Goal: Obtain resource: Download file/media

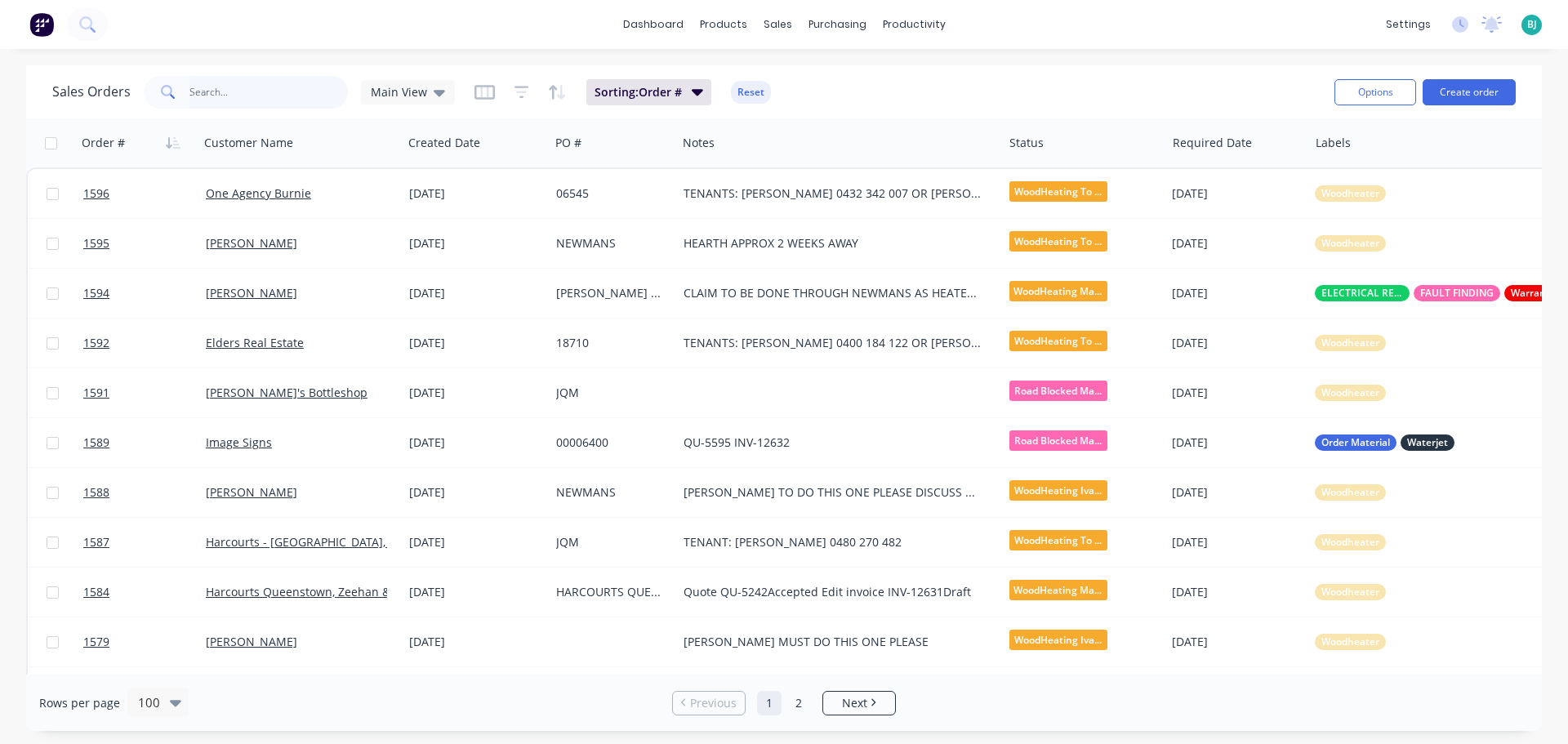
click at [247, 93] on input "text" at bounding box center [269, 92] width 159 height 33
type input "1569"
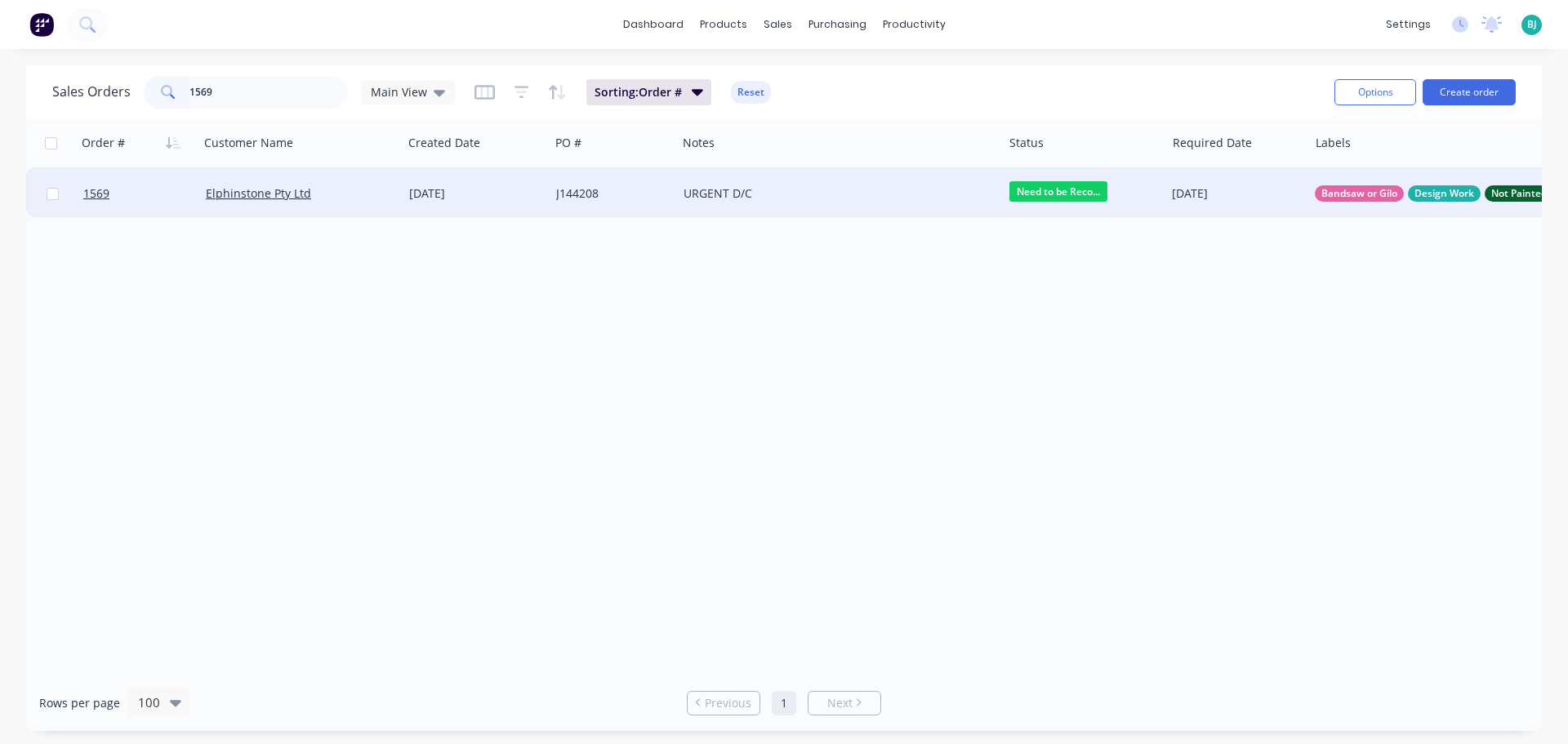
click at [845, 197] on div "URGENT D/C" at bounding box center [832, 194] width 298 height 17
click at [577, 194] on div "J144208" at bounding box center [610, 194] width 109 height 17
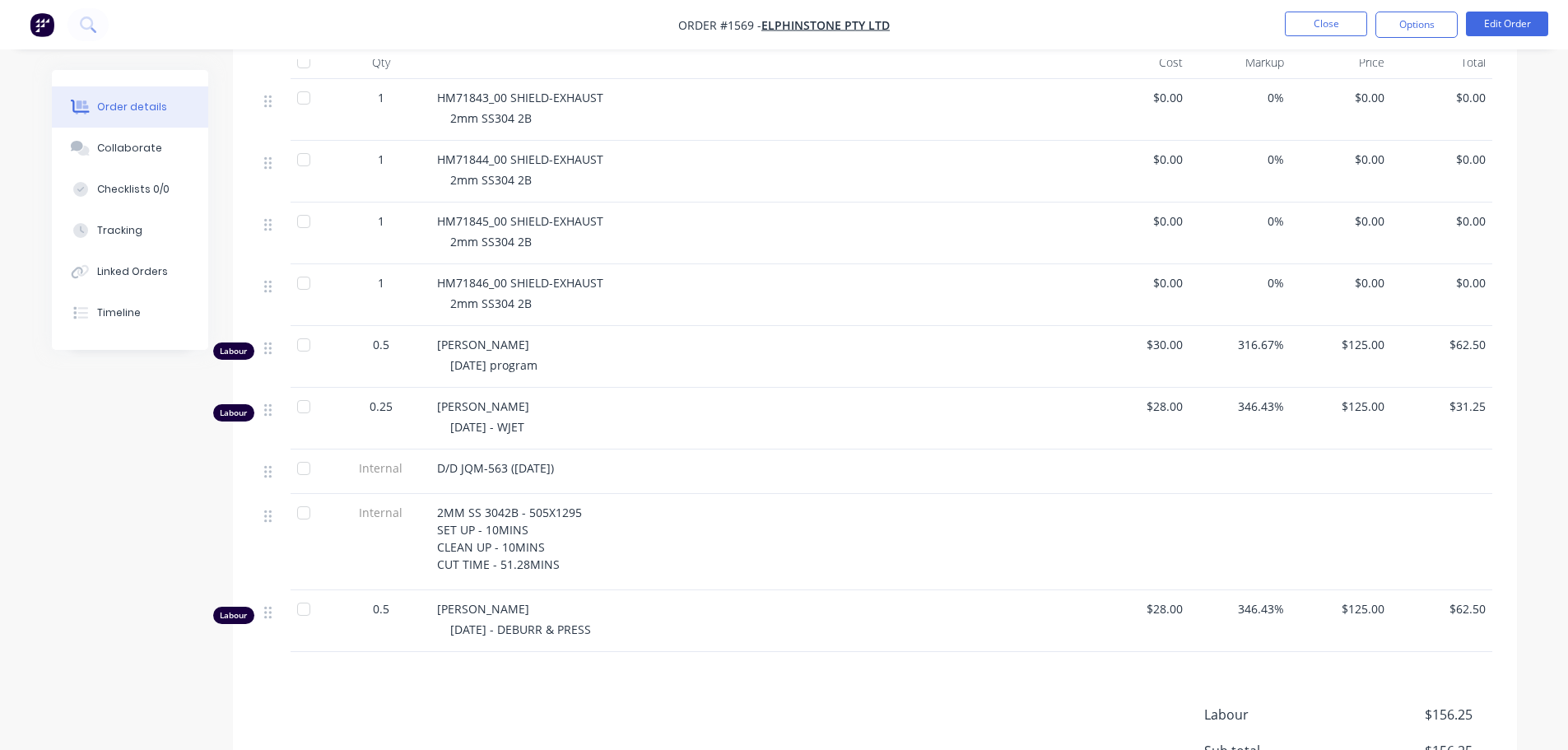
scroll to position [576, 0]
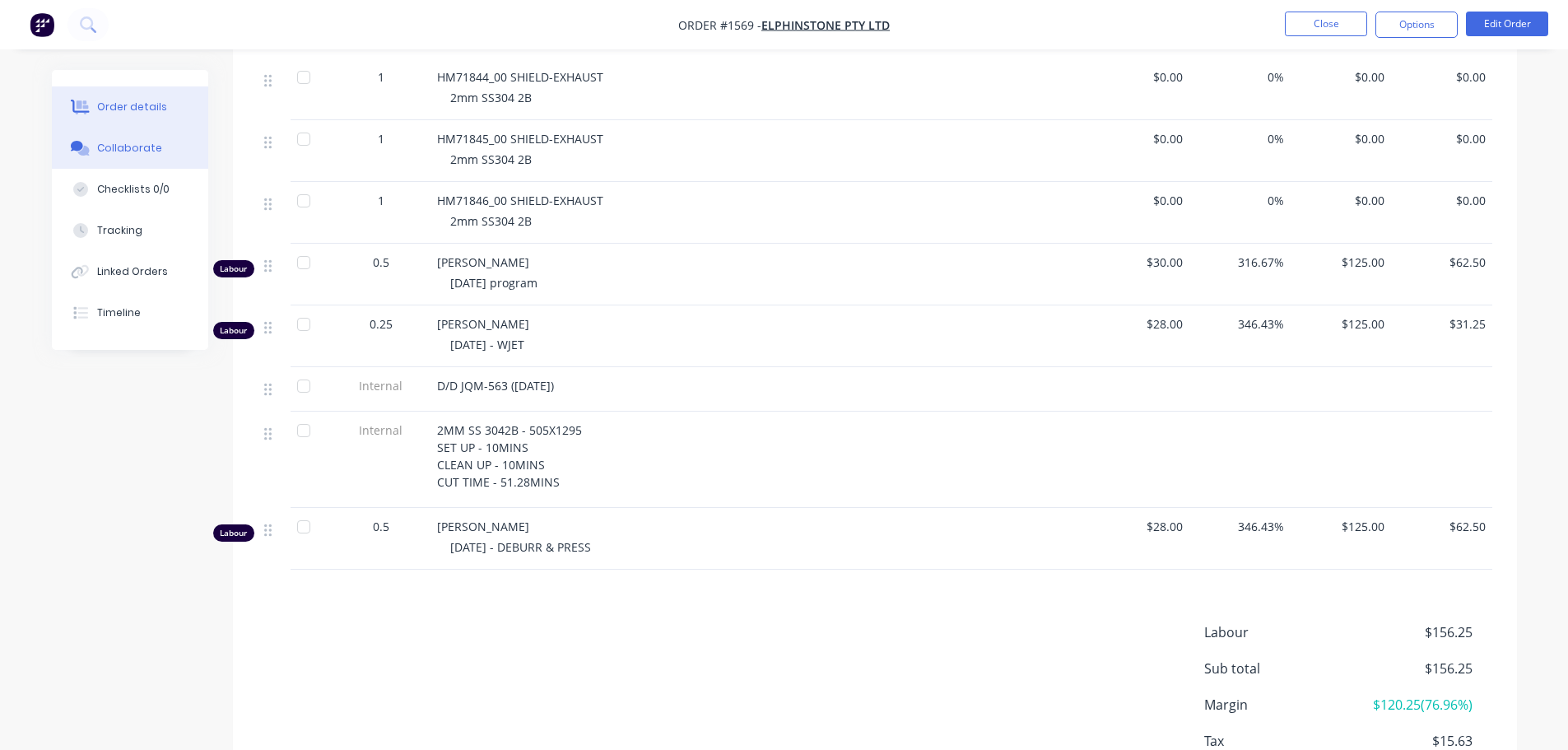
click at [103, 142] on div "Collaborate" at bounding box center [129, 148] width 65 height 15
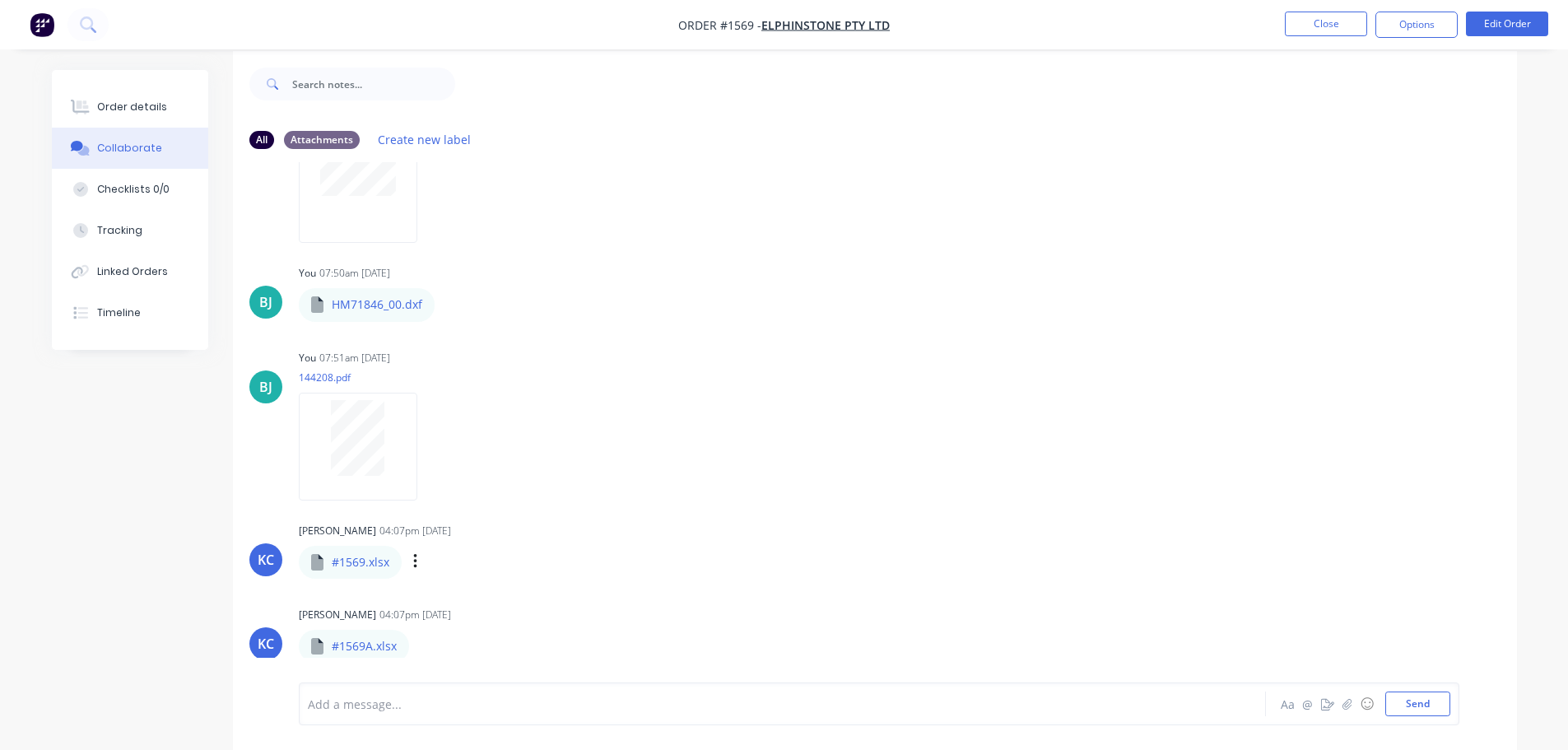
scroll to position [24, 0]
click at [422, 645] on icon "button" at bounding box center [422, 640] width 3 height 15
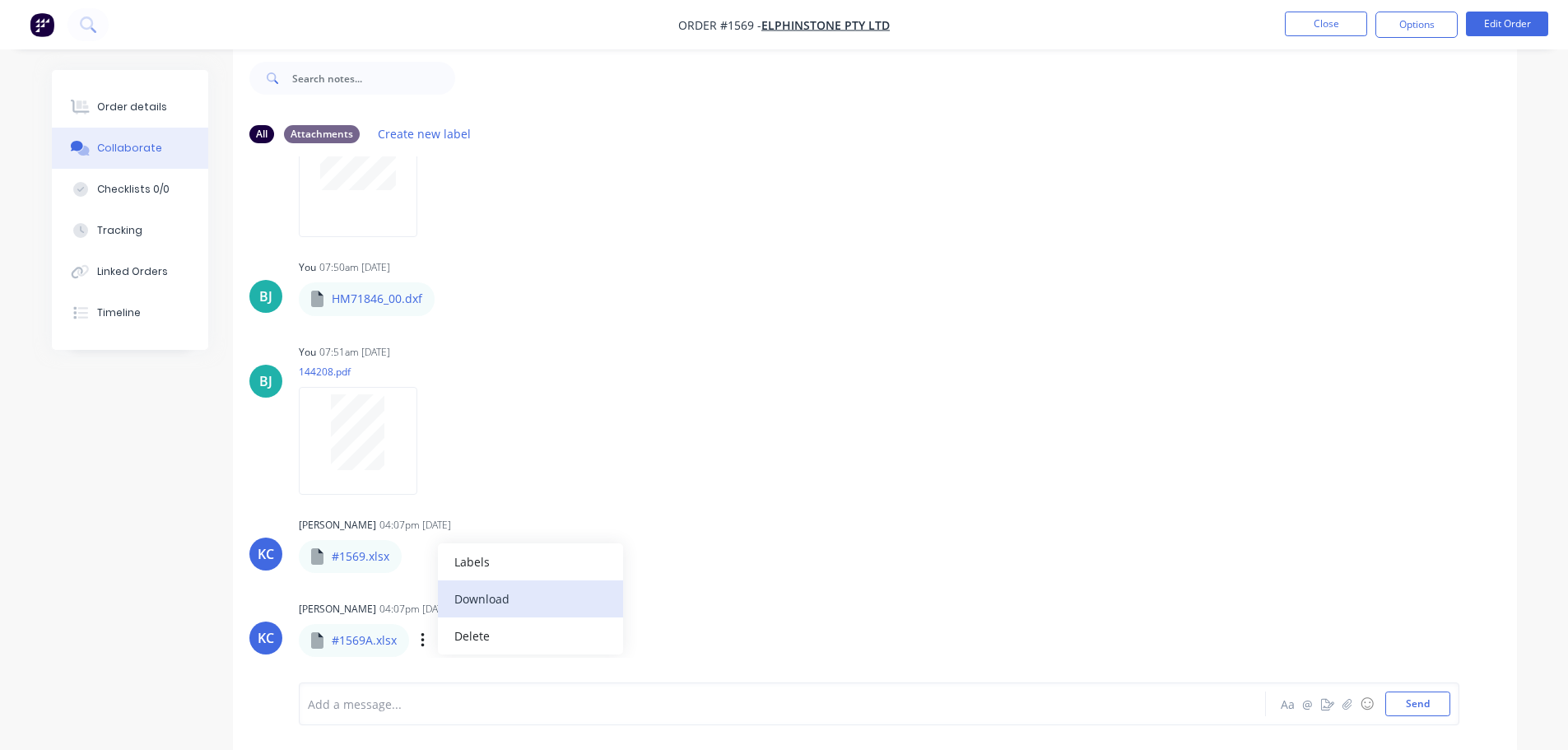
click at [495, 595] on button "Download" at bounding box center [531, 599] width 185 height 37
click at [416, 553] on icon "button" at bounding box center [415, 556] width 5 height 19
click at [465, 608] on button "Download" at bounding box center [523, 598] width 185 height 37
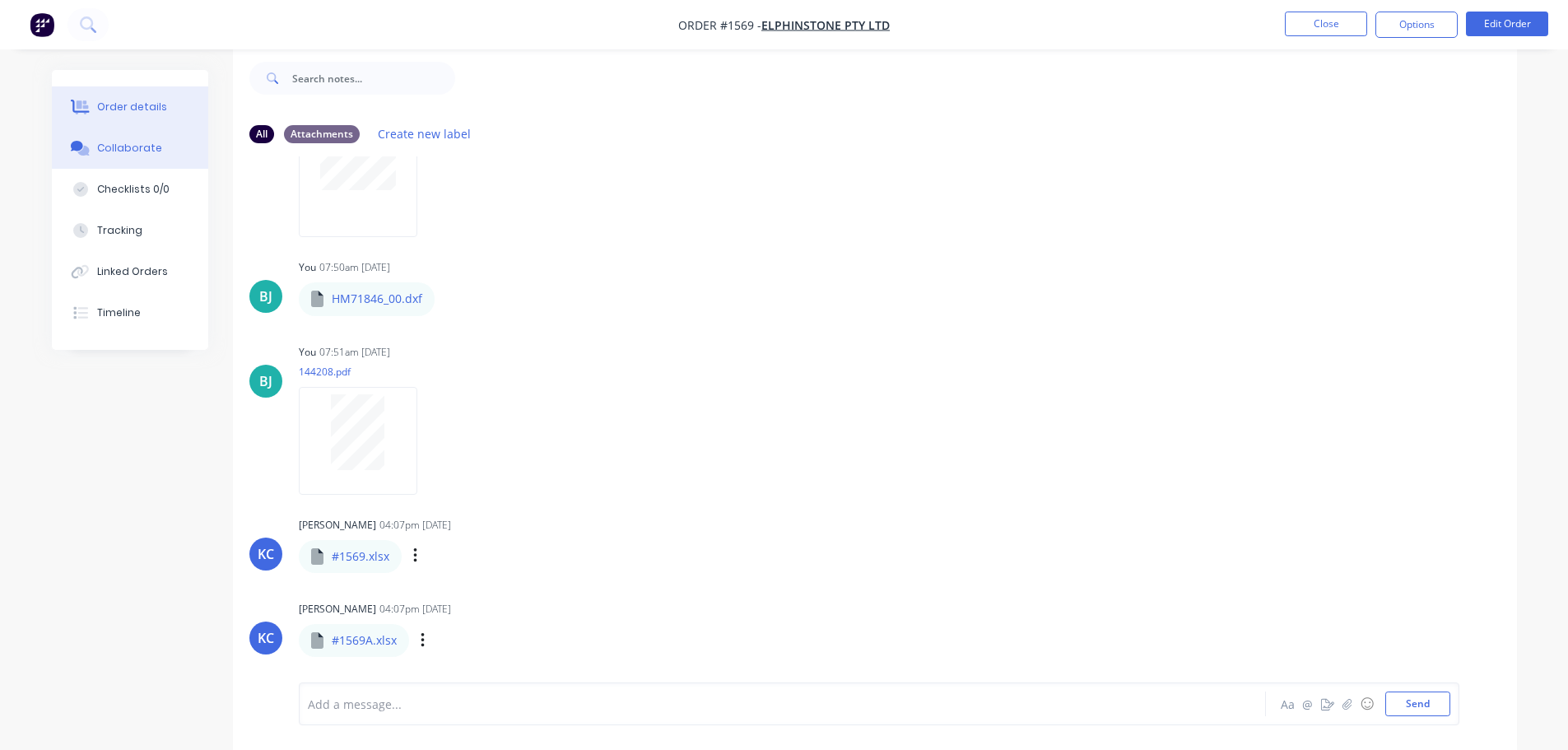
click at [99, 115] on button "Order details" at bounding box center [131, 107] width 157 height 41
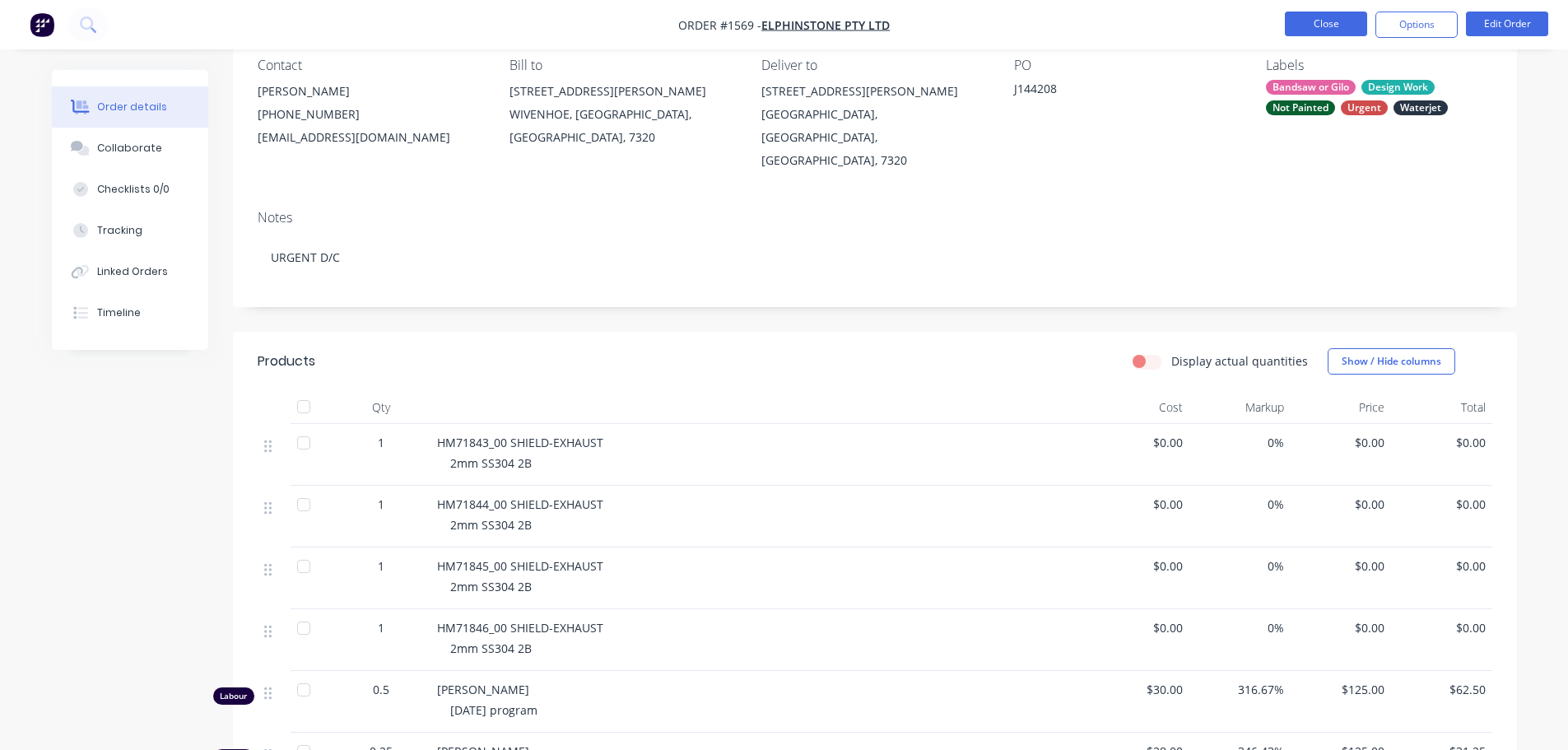
scroll to position [24, 0]
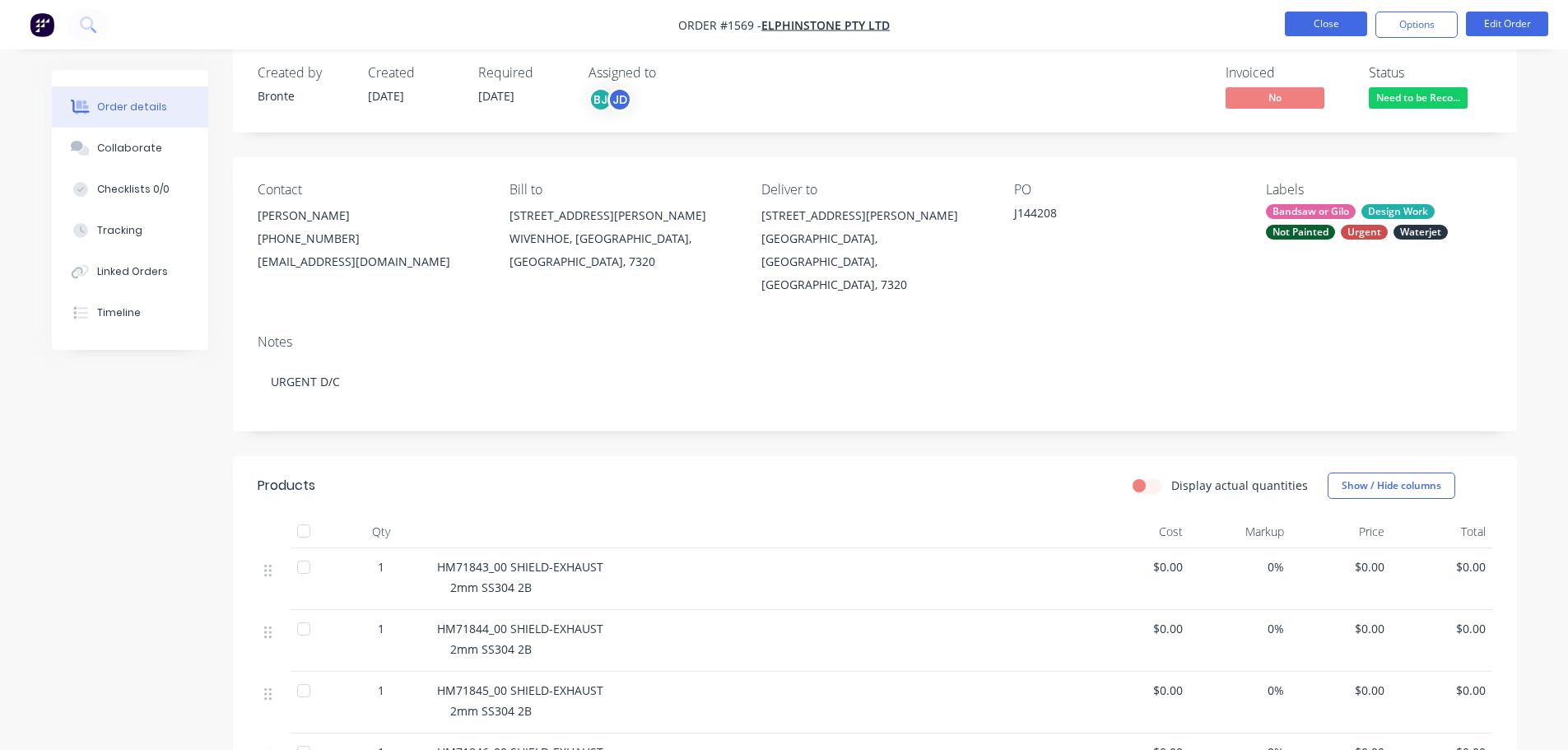
click at [1330, 19] on button "Close" at bounding box center [1326, 24] width 83 height 24
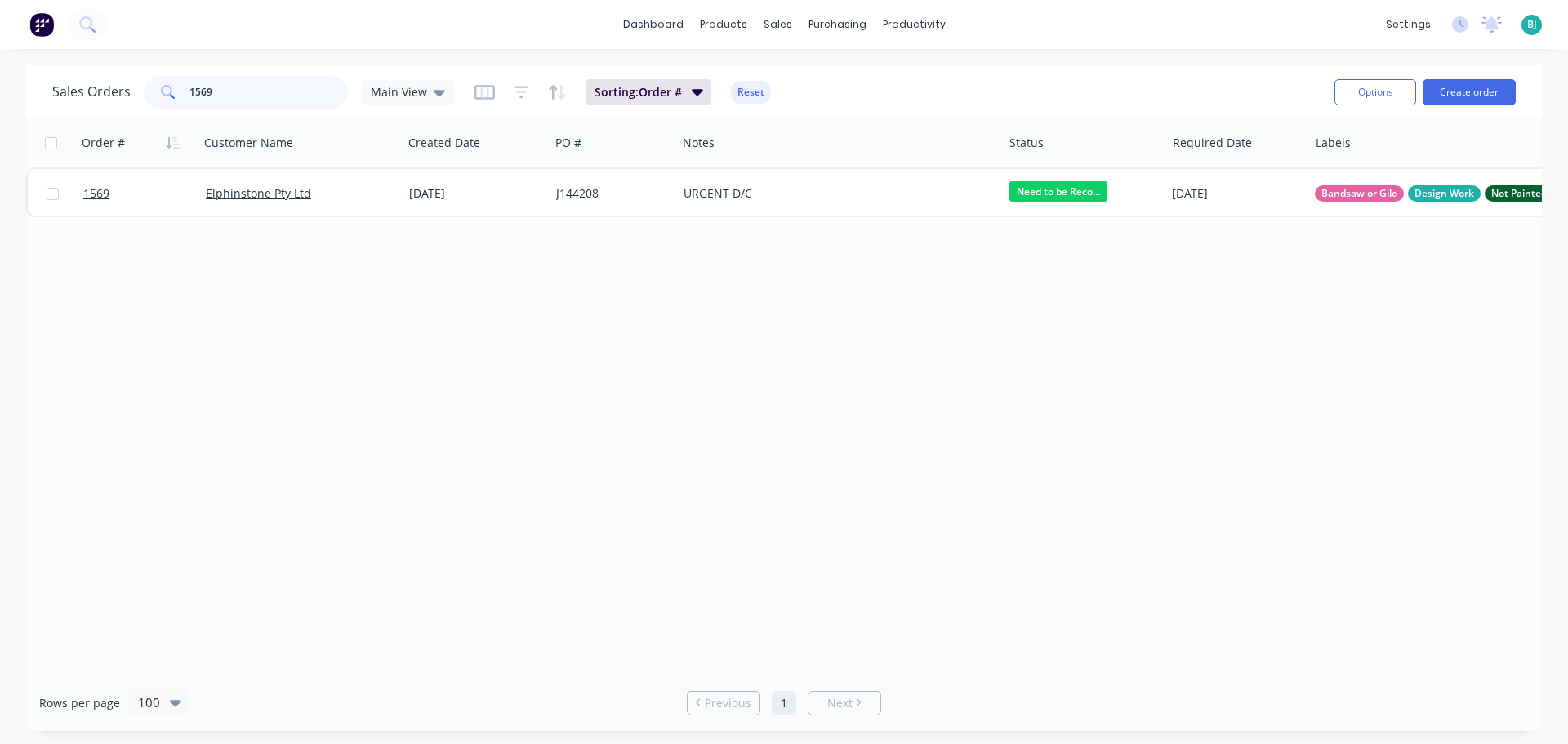
click at [246, 98] on input "1569" at bounding box center [269, 92] width 159 height 33
type input "1570"
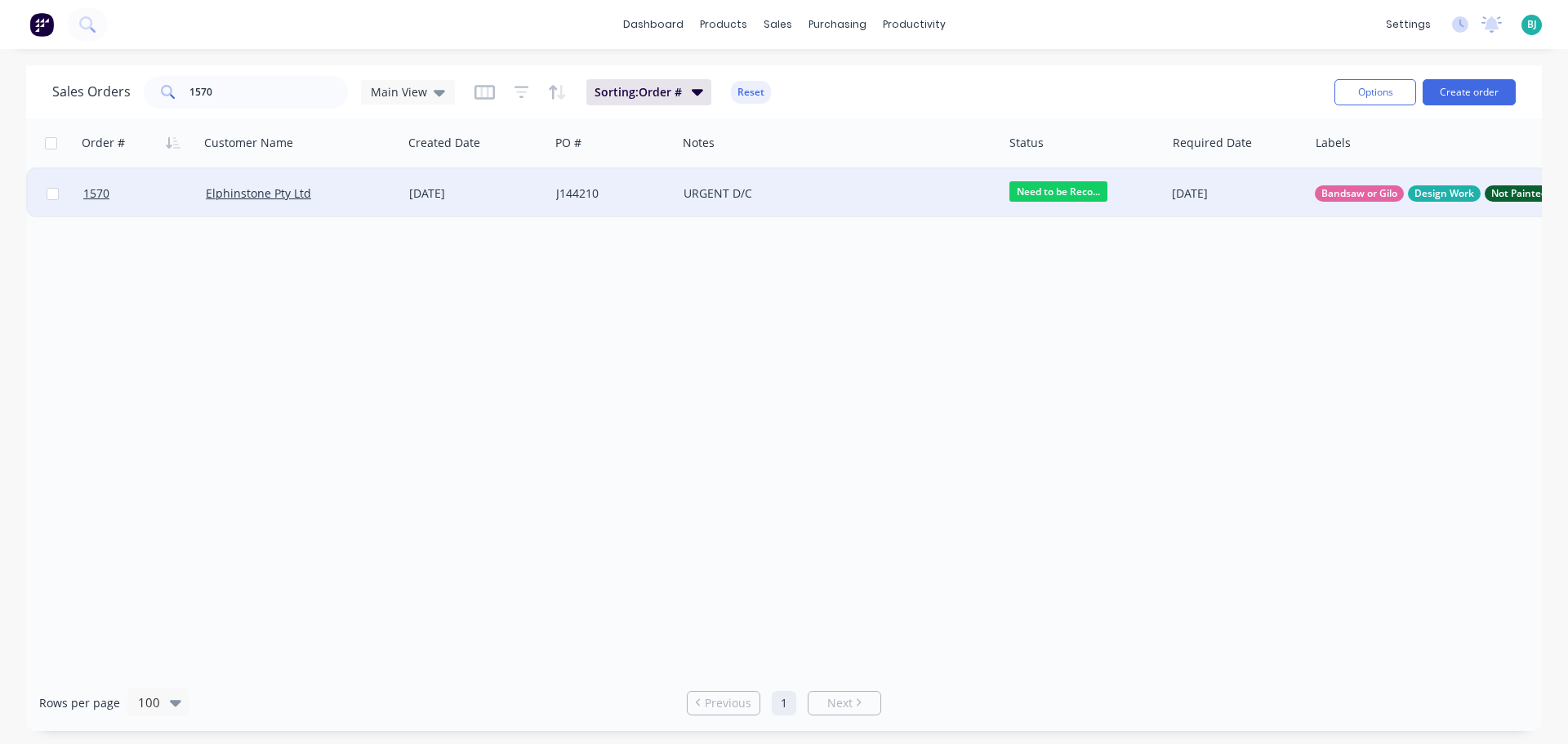
click at [366, 183] on div "Elphinstone Pty Ltd" at bounding box center [301, 193] width 204 height 49
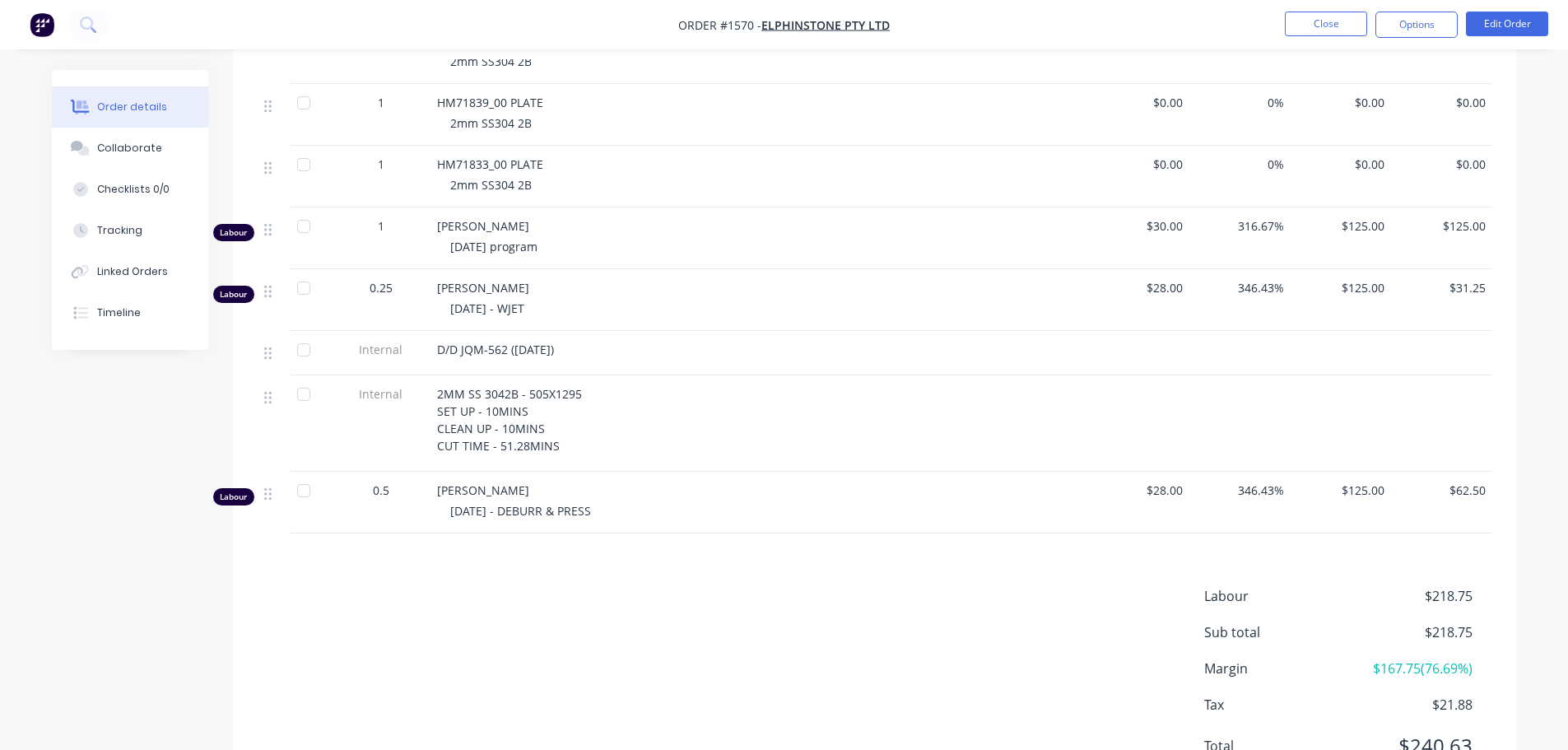
scroll to position [1564, 0]
